Goal: Information Seeking & Learning: Learn about a topic

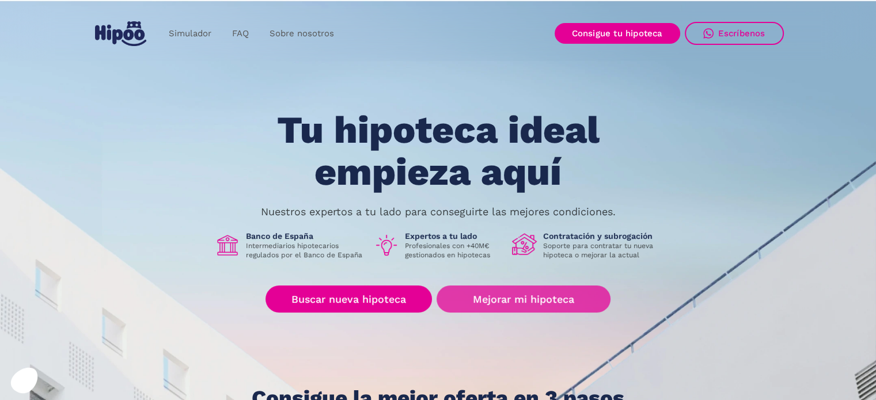
click at [513, 297] on link "Mejorar mi hipoteca" at bounding box center [522, 299] width 173 height 27
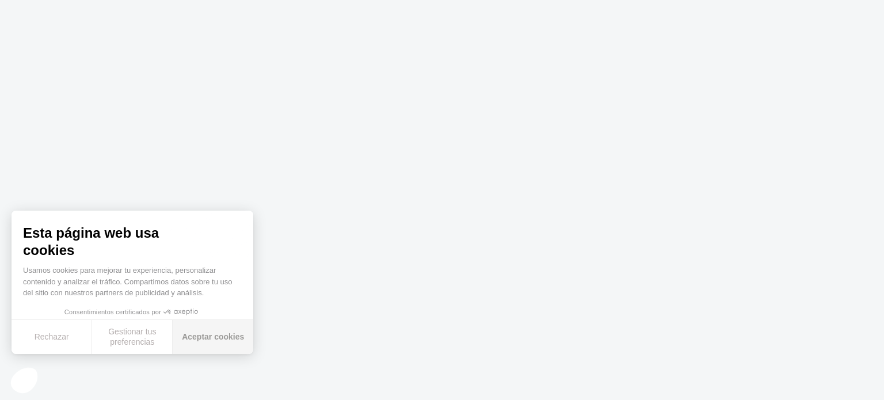
click at [180, 341] on button "Aceptar cookies" at bounding box center [213, 337] width 81 height 34
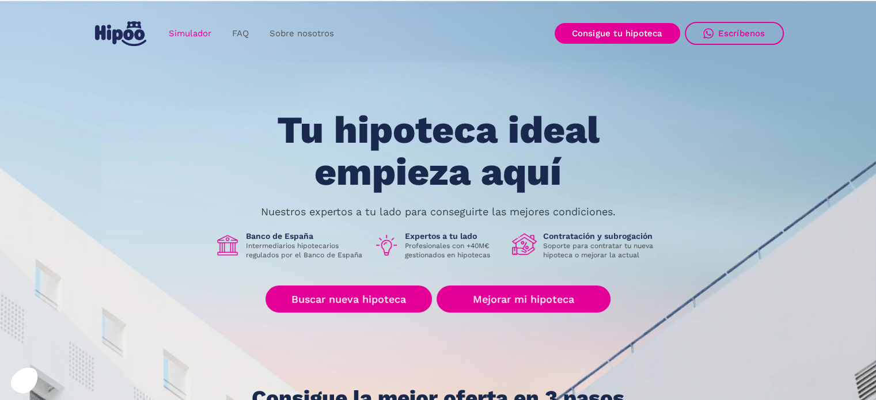
click at [191, 25] on link "Simulador" at bounding box center [189, 33] width 63 height 22
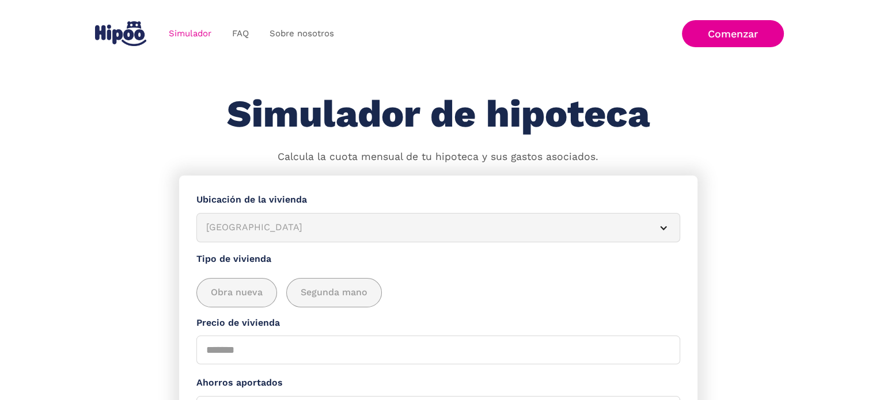
click at [127, 35] on img "home" at bounding box center [120, 33] width 51 height 25
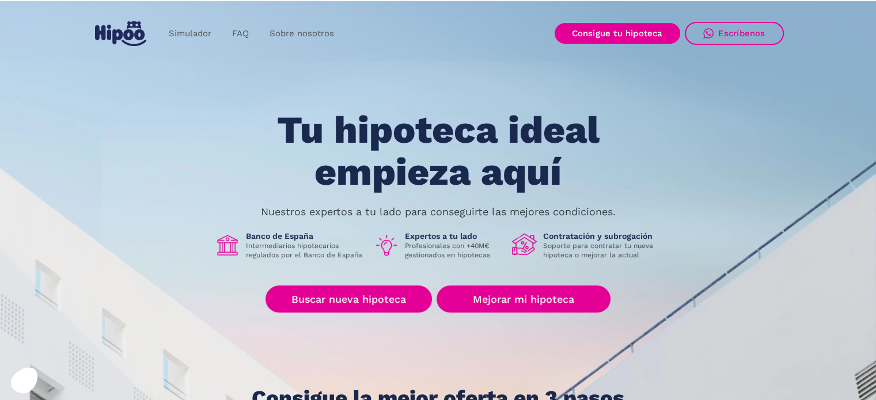
click at [513, 132] on h1 "Tu hipoteca ideal empieza aquí" at bounding box center [437, 150] width 436 height 83
